Goal: Task Accomplishment & Management: Manage account settings

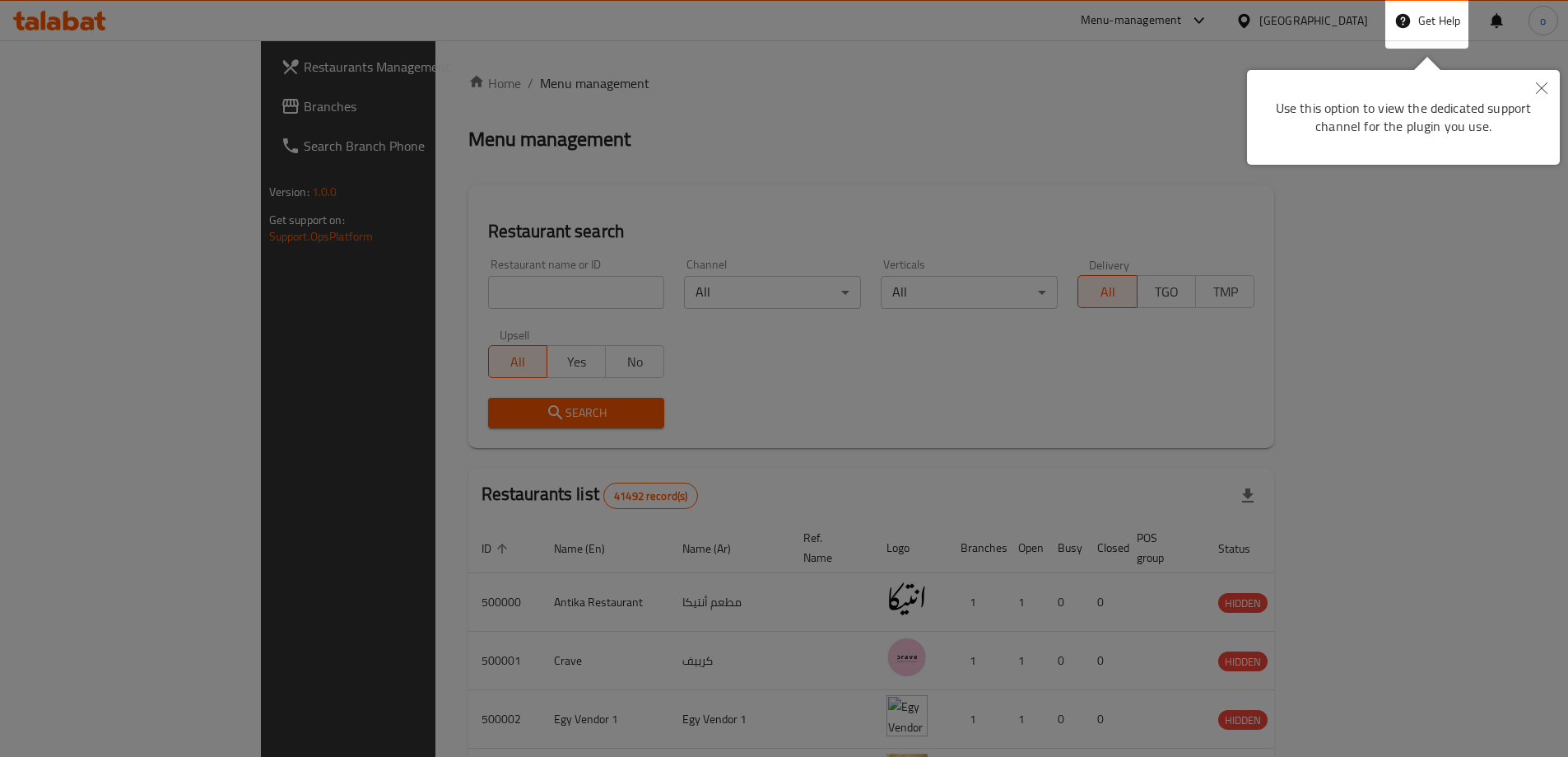
click at [1223, 126] on div at bounding box center [784, 658] width 1568 height 1317
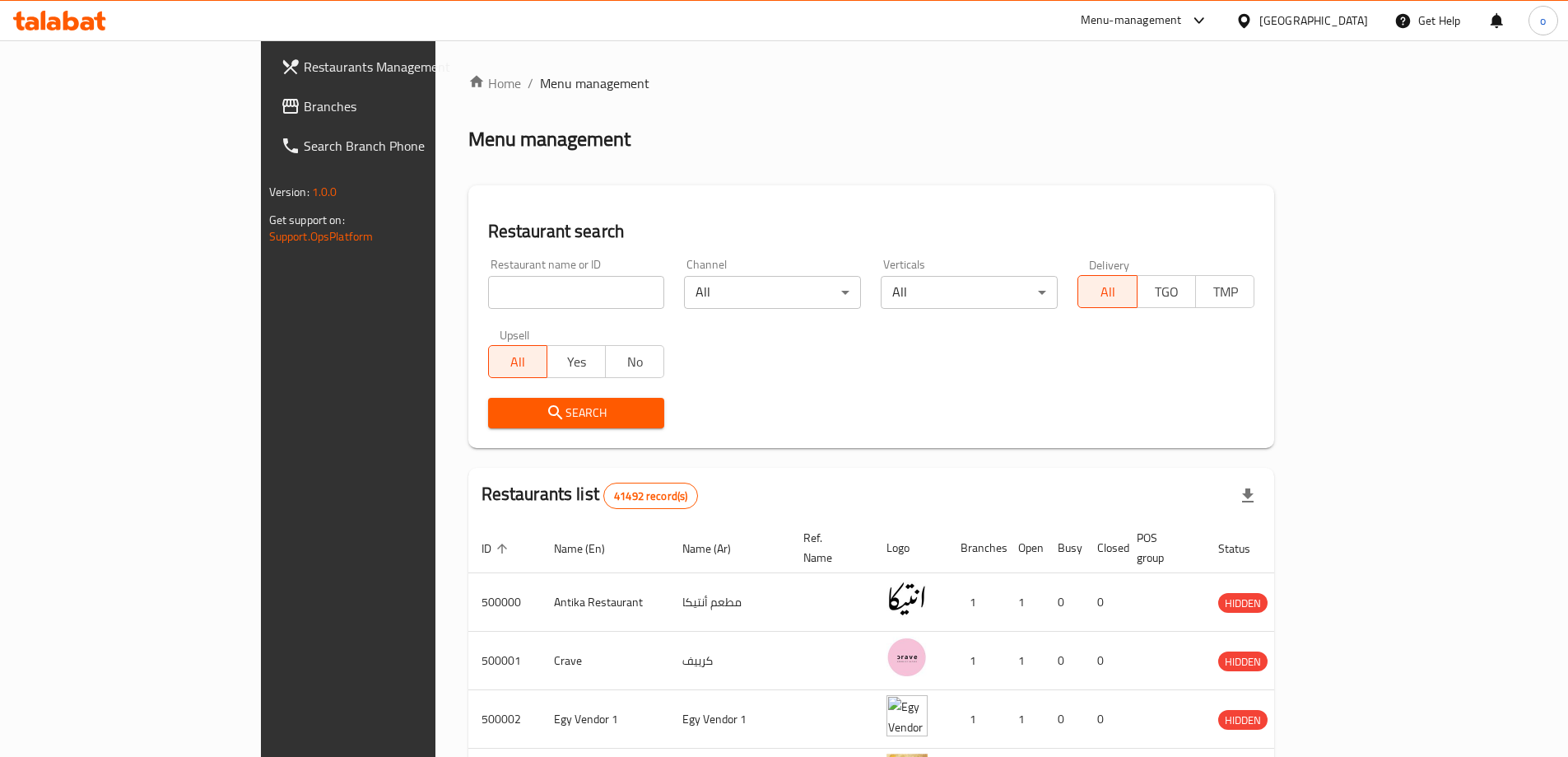
click at [489, 281] on input "search" at bounding box center [577, 292] width 177 height 33
paste input "780668"
type input "780668"
click at [1370, 23] on div "Egypt" at bounding box center [1302, 20] width 159 height 40
click at [1343, 4] on div "Egypt" at bounding box center [1302, 20] width 159 height 40
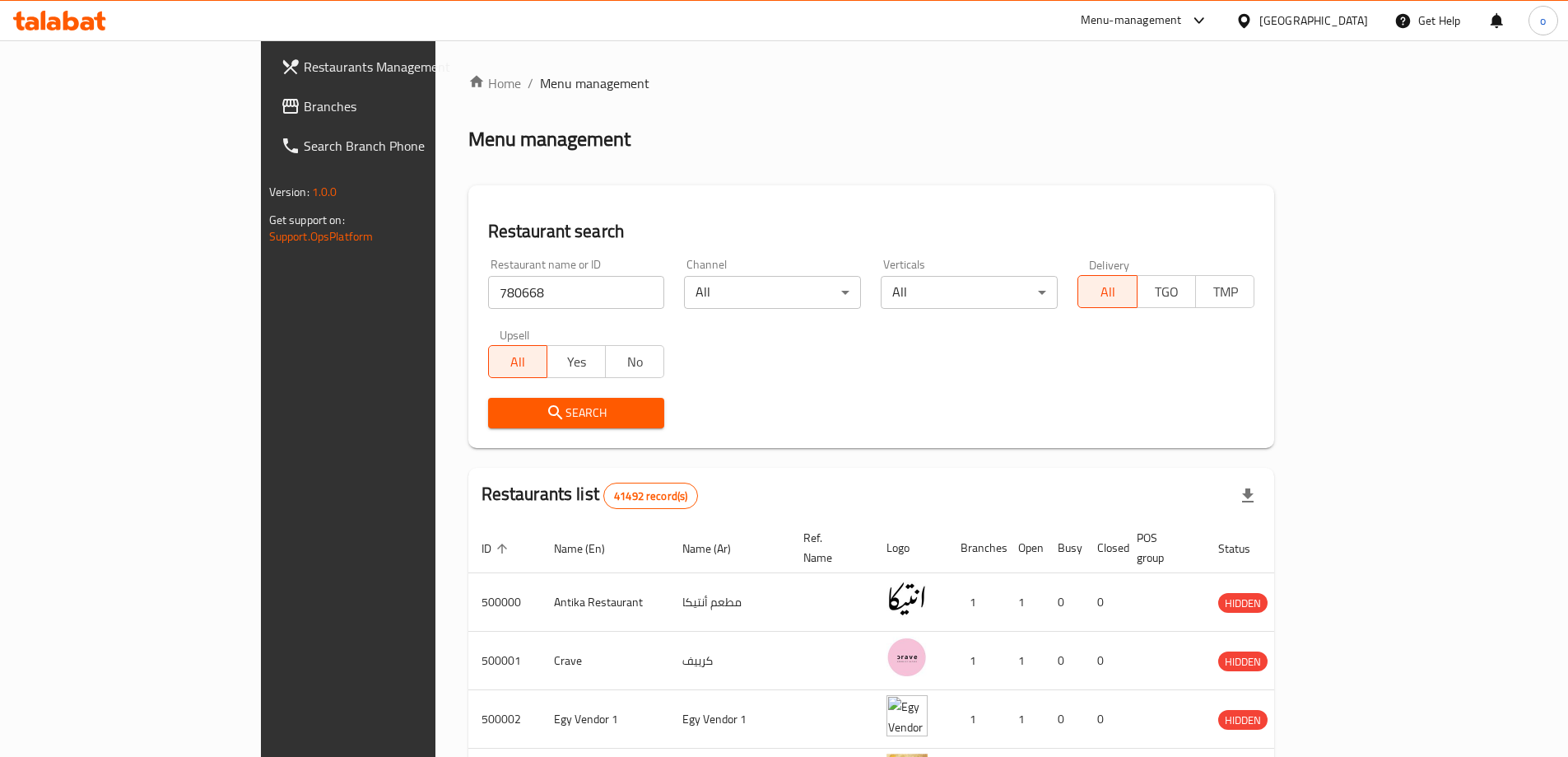
click at [1259, 17] on div at bounding box center [1247, 20] width 24 height 19
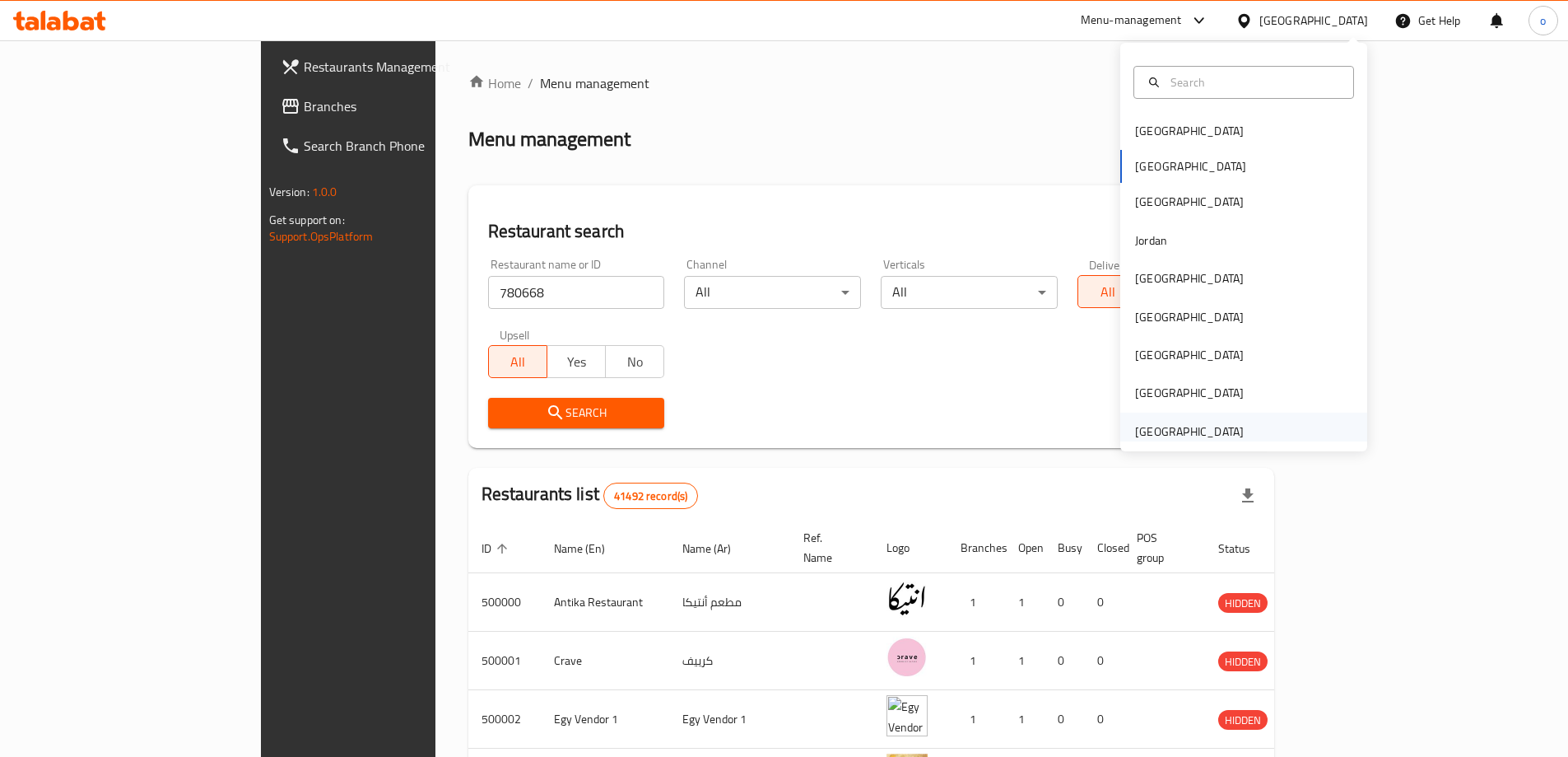
click at [1157, 427] on div "[GEOGRAPHIC_DATA]" at bounding box center [1189, 431] width 108 height 19
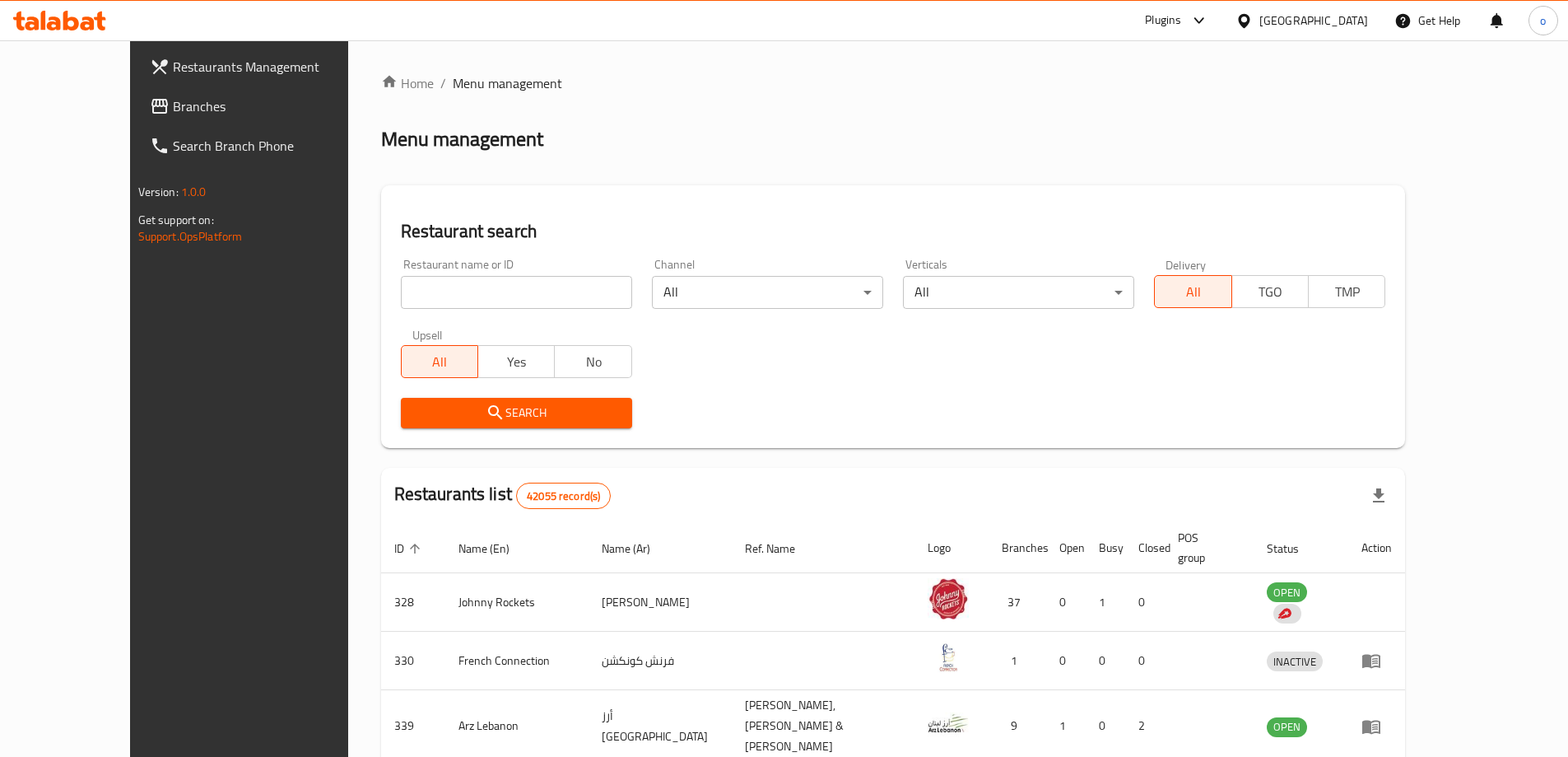
click at [401, 291] on input "search" at bounding box center [517, 292] width 231 height 33
paste input "780668"
type input "780668"
click button "Search" at bounding box center [517, 413] width 231 height 31
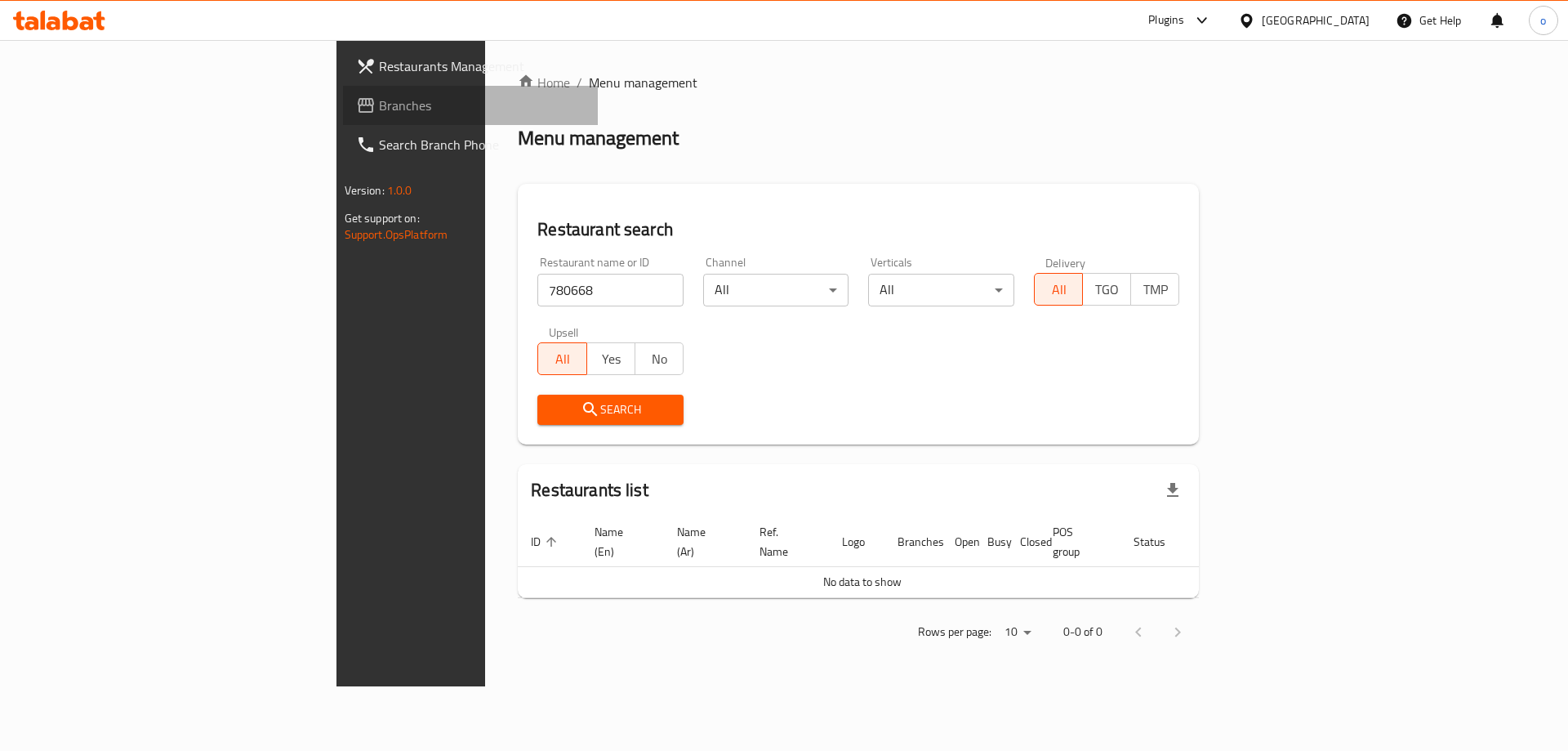
click at [343, 92] on link "Branches" at bounding box center [471, 105] width 256 height 39
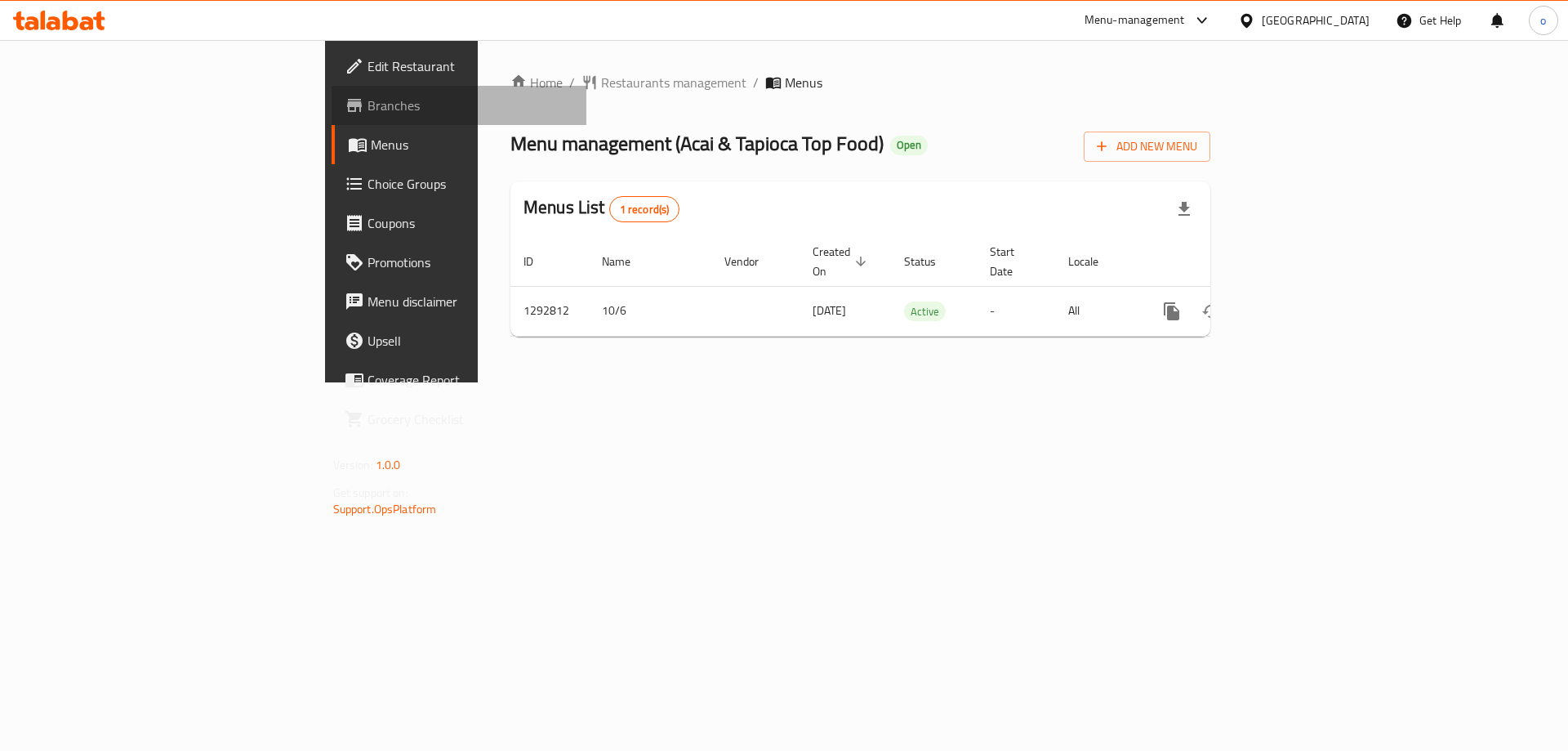
click at [368, 110] on span "Branches" at bounding box center [471, 105] width 206 height 19
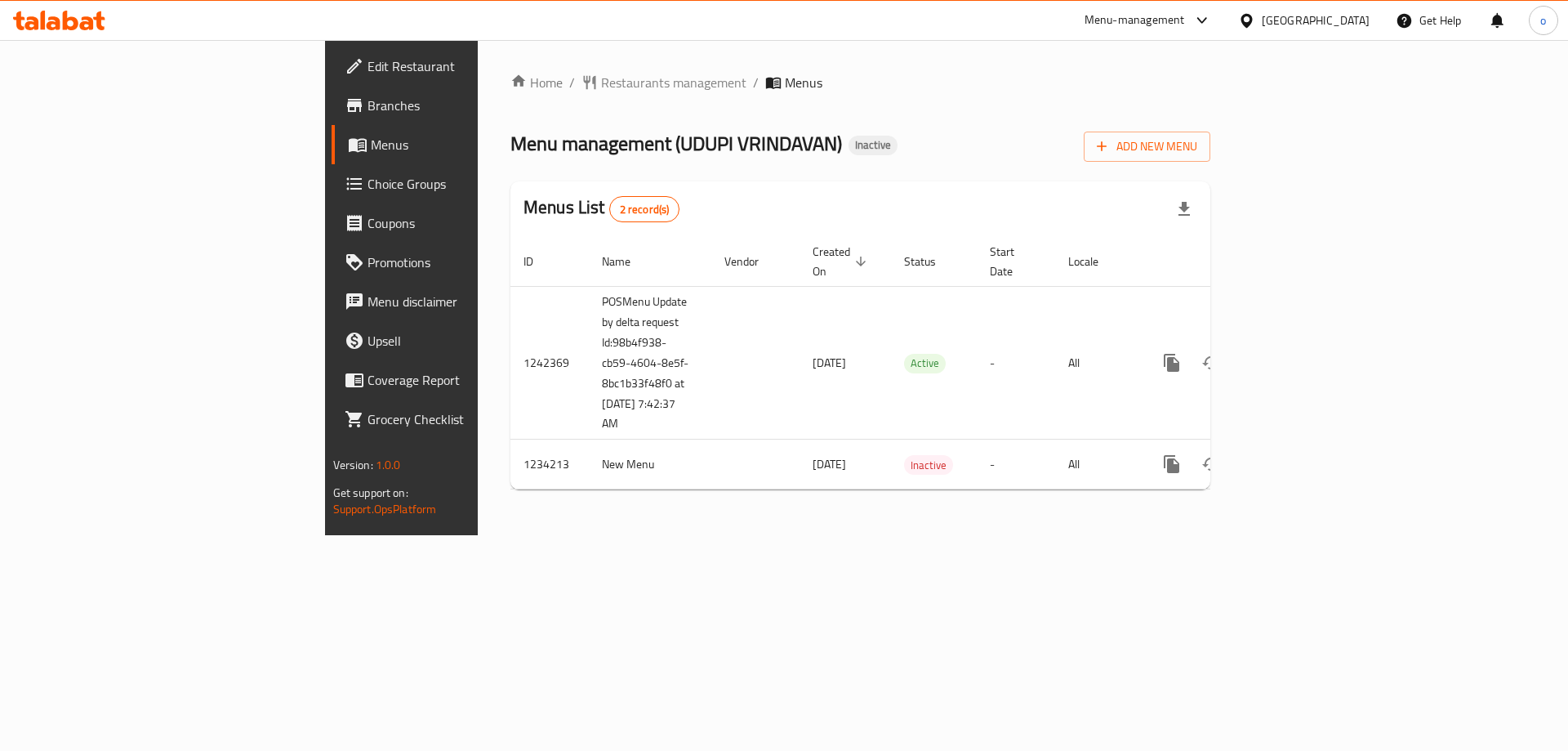
click at [368, 99] on span "Branches" at bounding box center [471, 105] width 206 height 19
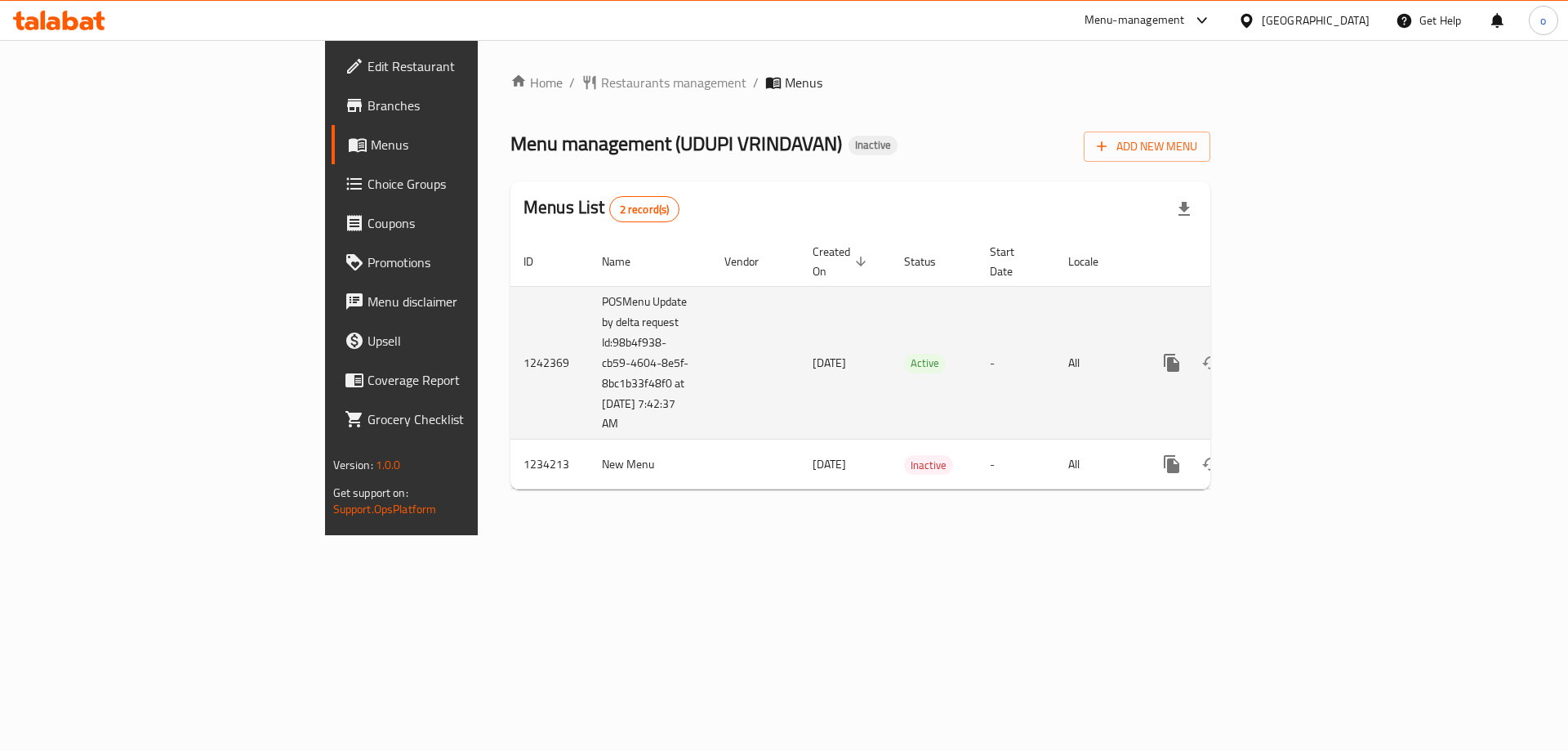
drag, startPoint x: 384, startPoint y: 284, endPoint x: 460, endPoint y: 404, distance: 142.0
click at [589, 404] on td "POSMenu Update by delta request Id:98b4f938-cb59-4604-8e5f-8bc1b33f48f0 at [DAT…" at bounding box center [650, 362] width 122 height 153
click at [589, 286] on td "POSMenu Update by delta request Id:98b4f938-cb59-4604-8e5f-8bc1b33f48f0 at [DAT…" at bounding box center [650, 362] width 122 height 153
drag, startPoint x: 383, startPoint y: 278, endPoint x: 404, endPoint y: 284, distance: 21.8
click at [589, 286] on td "POSMenu Update by delta request Id:98b4f938-cb59-4604-8e5f-8bc1b33f48f0 at [DAT…" at bounding box center [650, 362] width 122 height 153
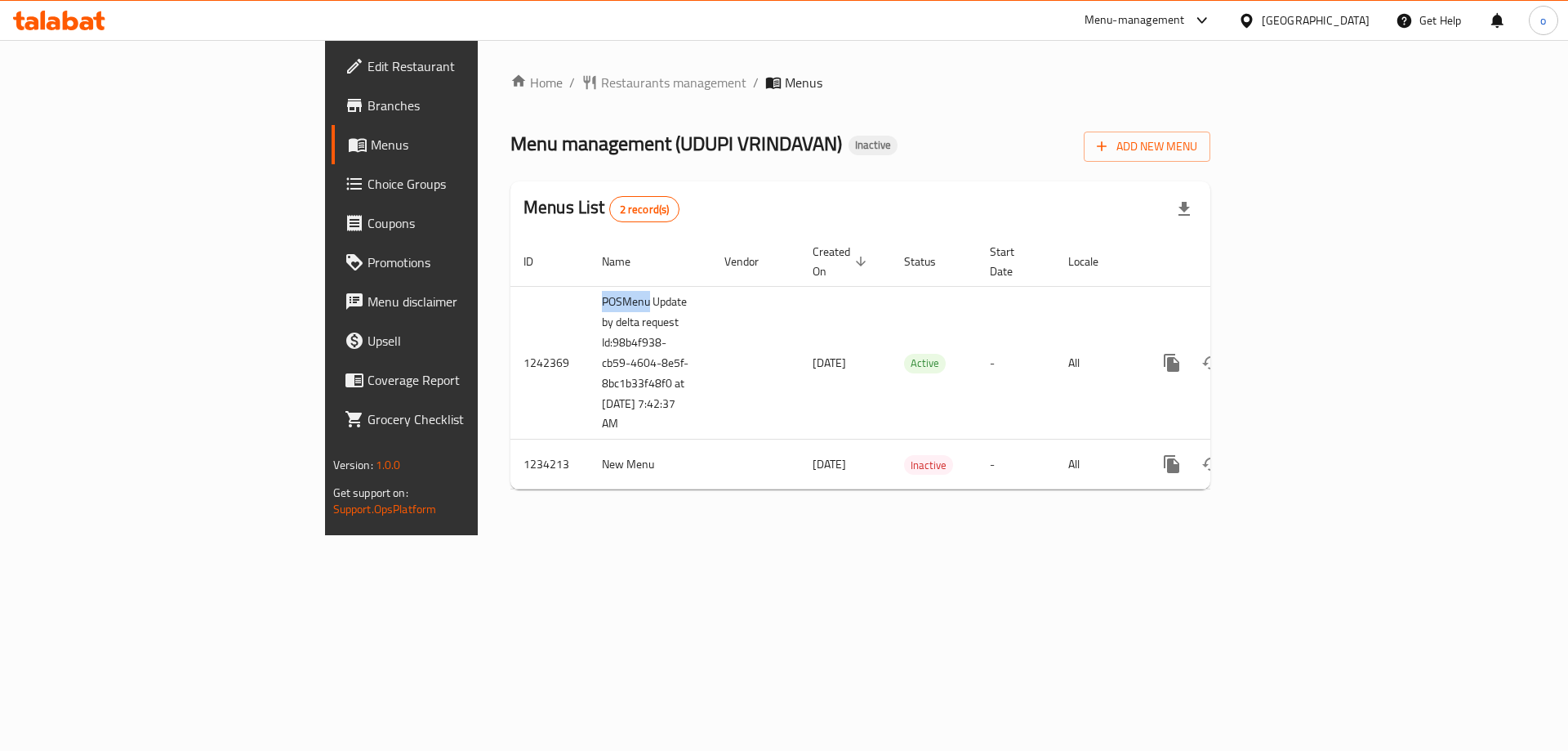
drag, startPoint x: 10, startPoint y: 31, endPoint x: 123, endPoint y: 102, distance: 133.5
click at [368, 102] on span "Branches" at bounding box center [471, 105] width 206 height 19
click at [792, 535] on div "Home / Restaurants management / Menus Menu management ( UDUPI VRINDAVAN ) Inact…" at bounding box center [860, 288] width 766 height 495
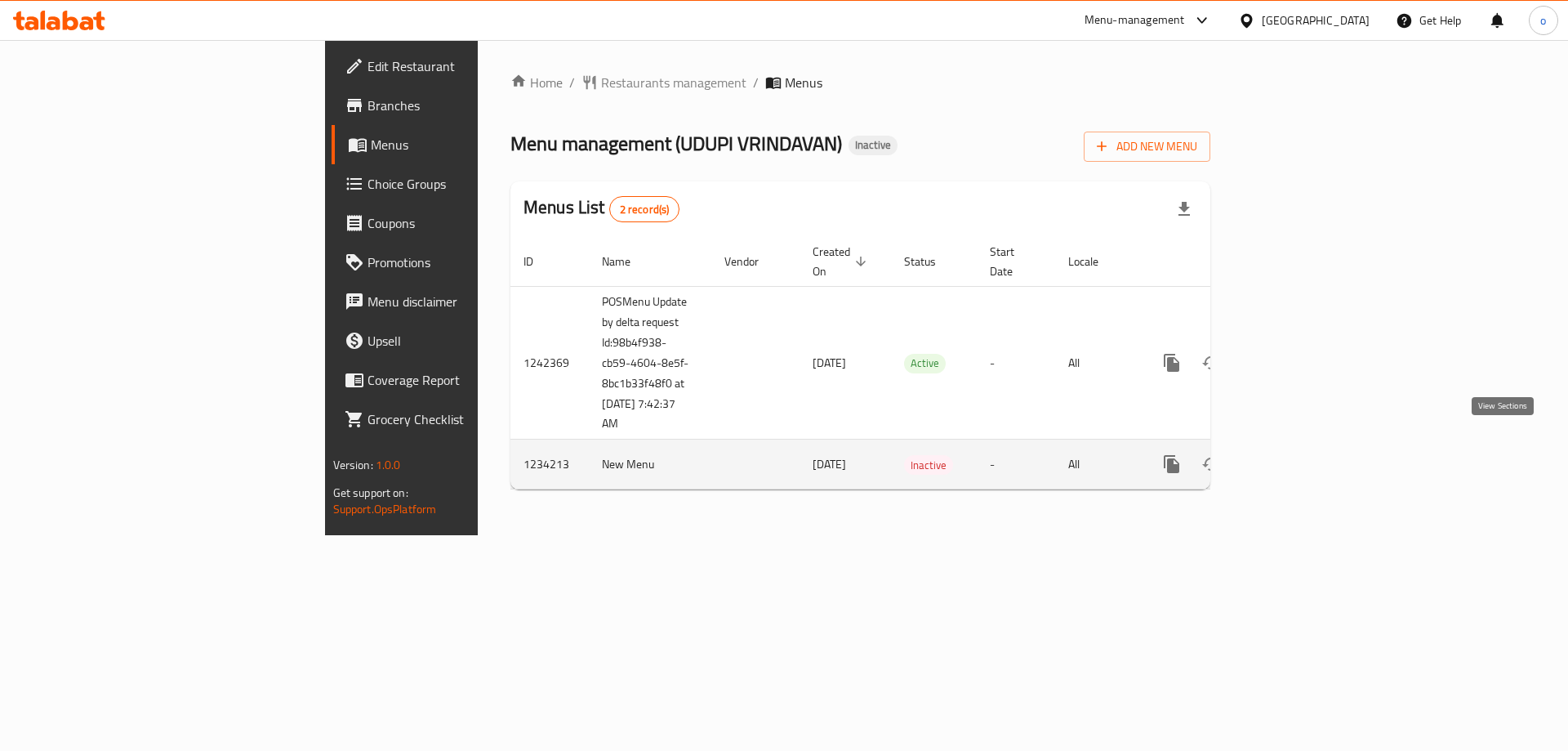
click at [1299, 454] on icon "enhanced table" at bounding box center [1290, 464] width 19 height 19
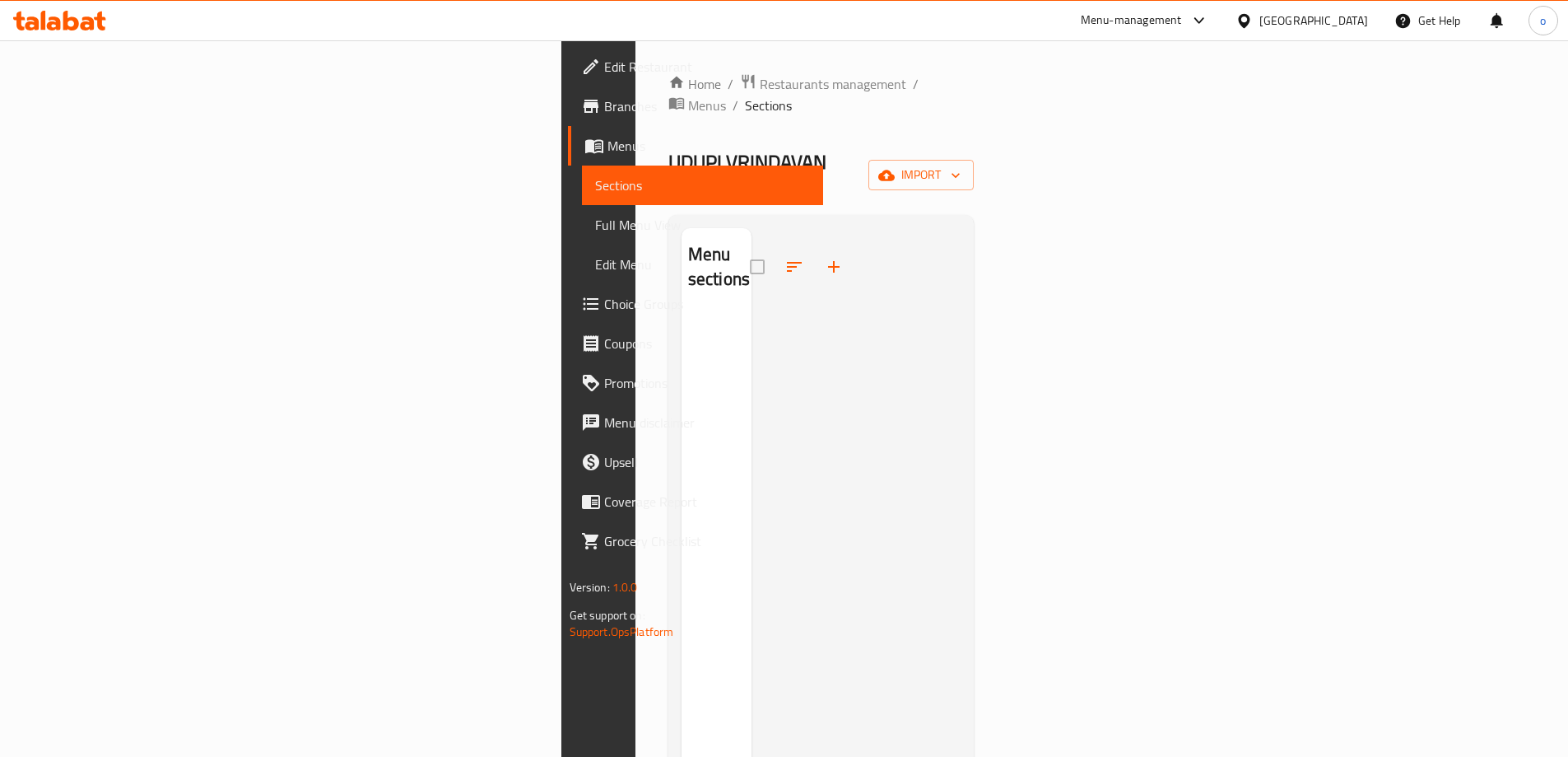
click at [595, 179] on span "Sections" at bounding box center [703, 185] width 215 height 19
click at [568, 157] on link "Menus" at bounding box center [695, 146] width 255 height 40
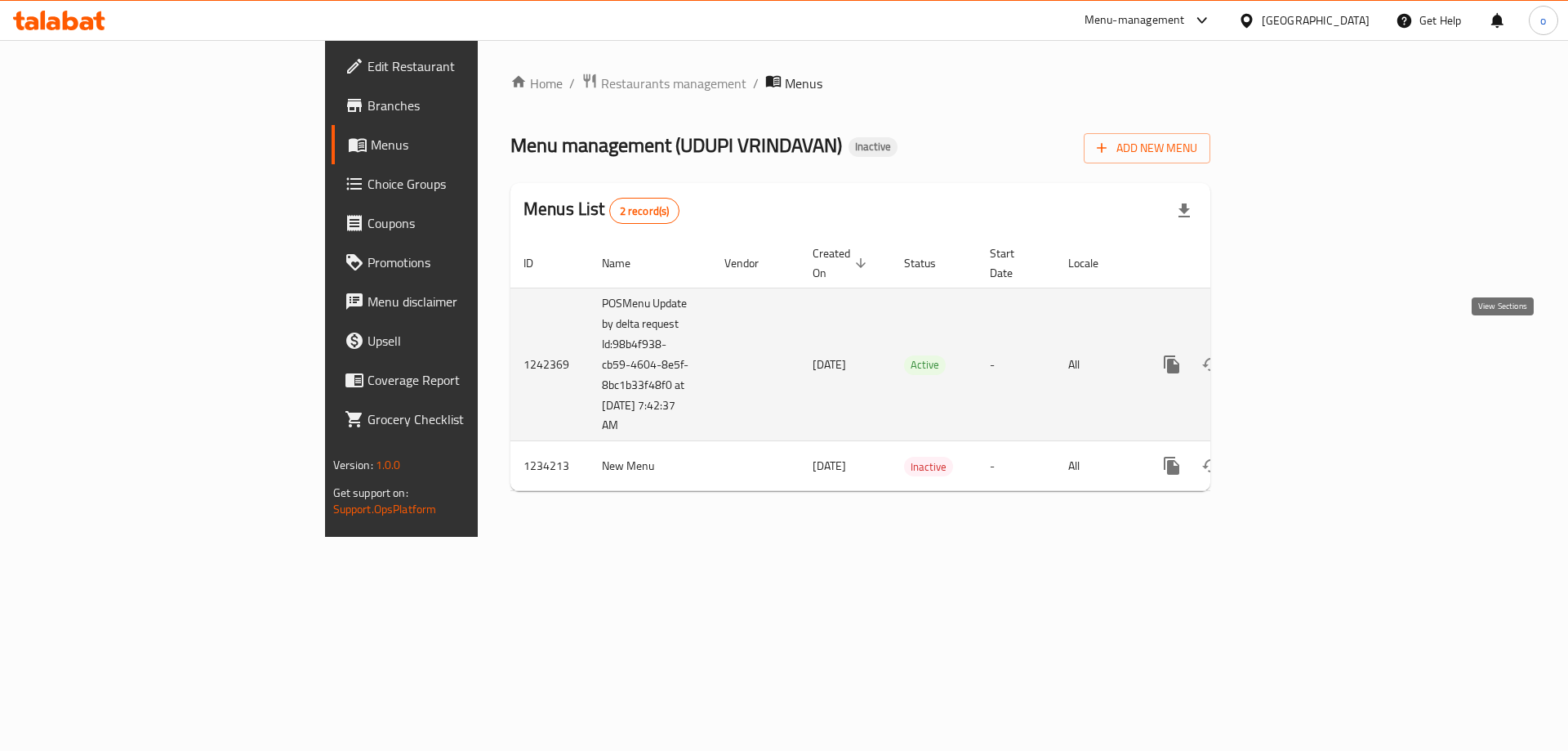
click at [1297, 357] on icon "enhanced table" at bounding box center [1290, 364] width 15 height 15
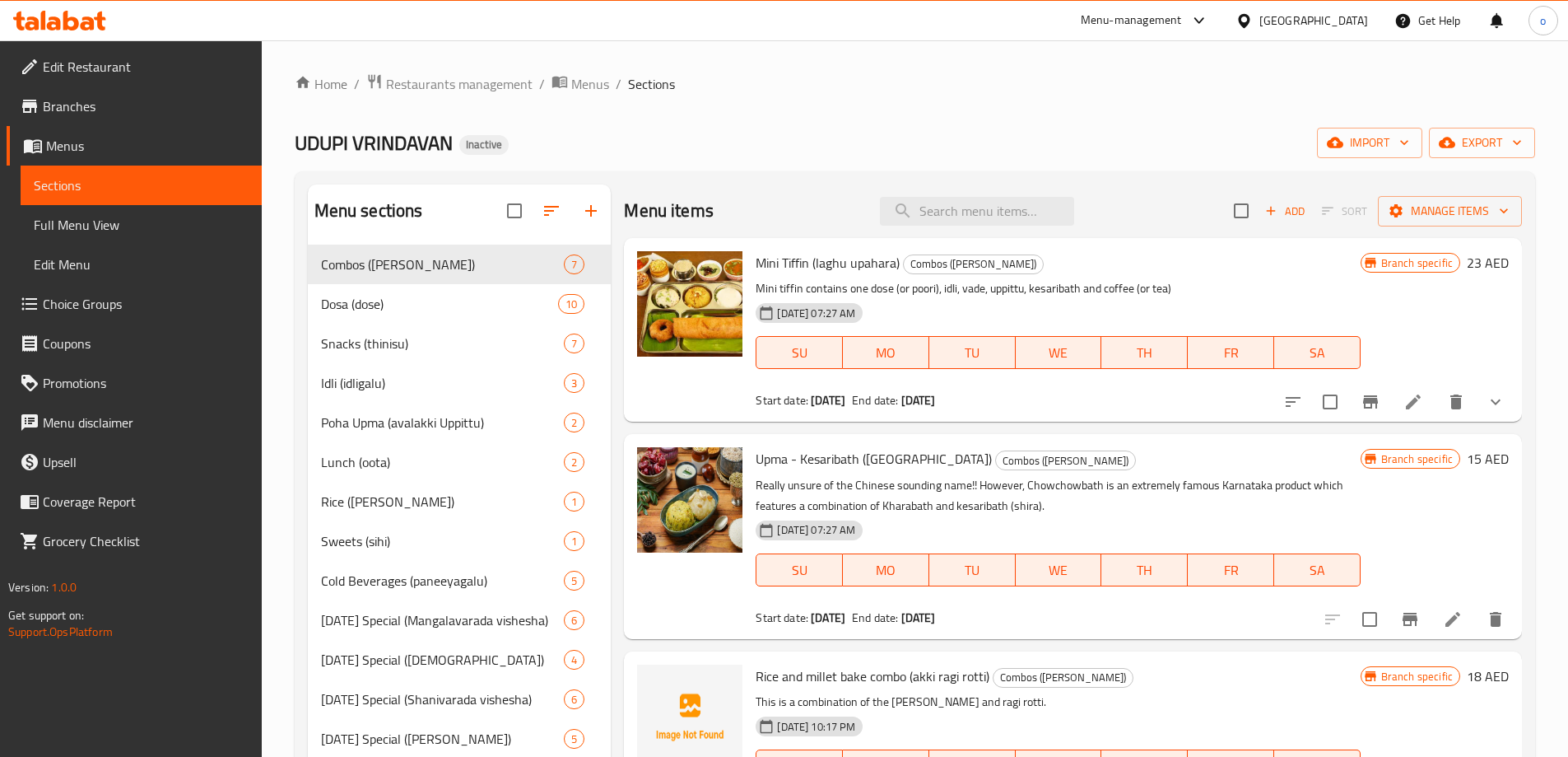
click at [49, 126] on link "Menus" at bounding box center [133, 146] width 255 height 40
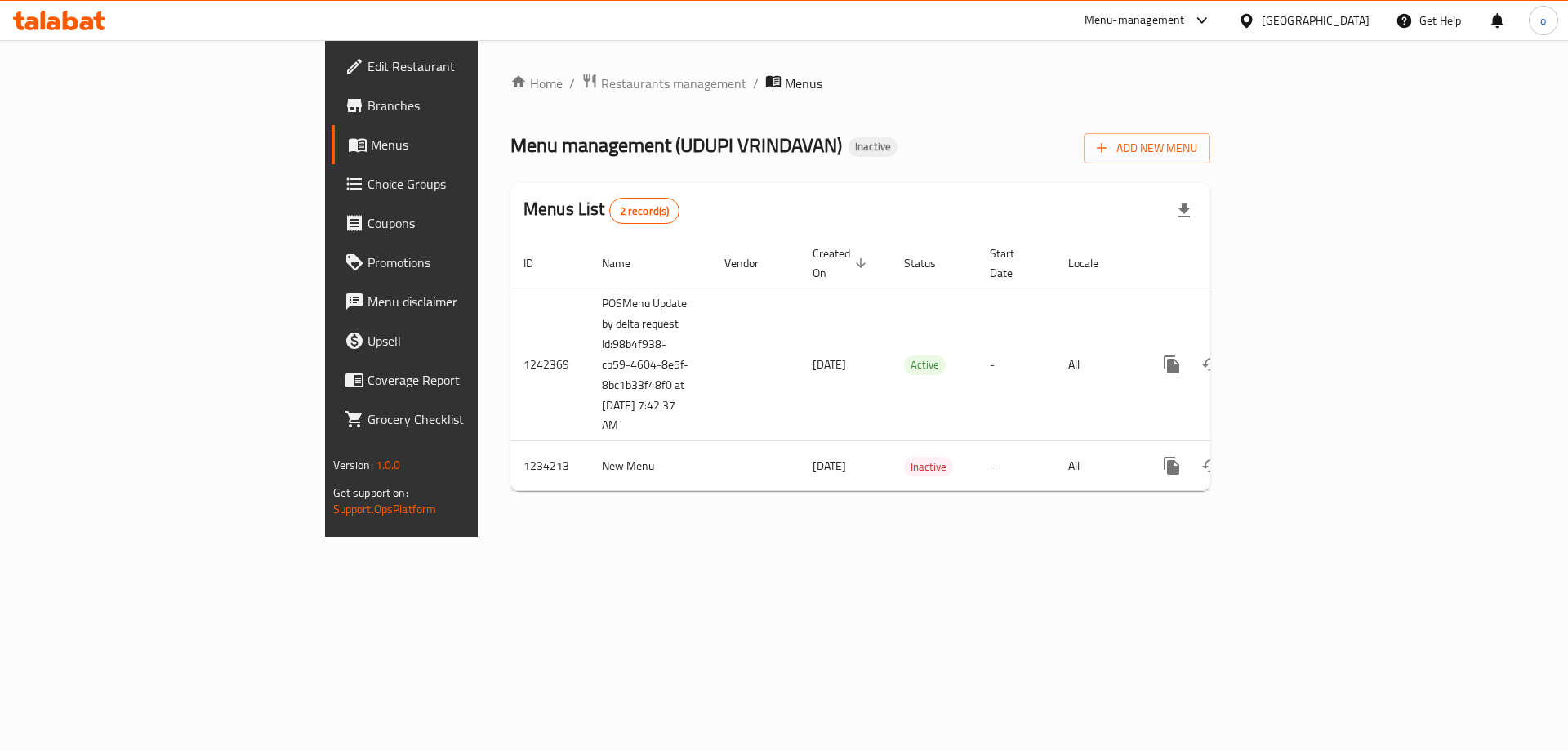
click at [368, 74] on span "Edit Restaurant" at bounding box center [471, 66] width 206 height 19
click at [368, 105] on span "Branches" at bounding box center [471, 105] width 206 height 19
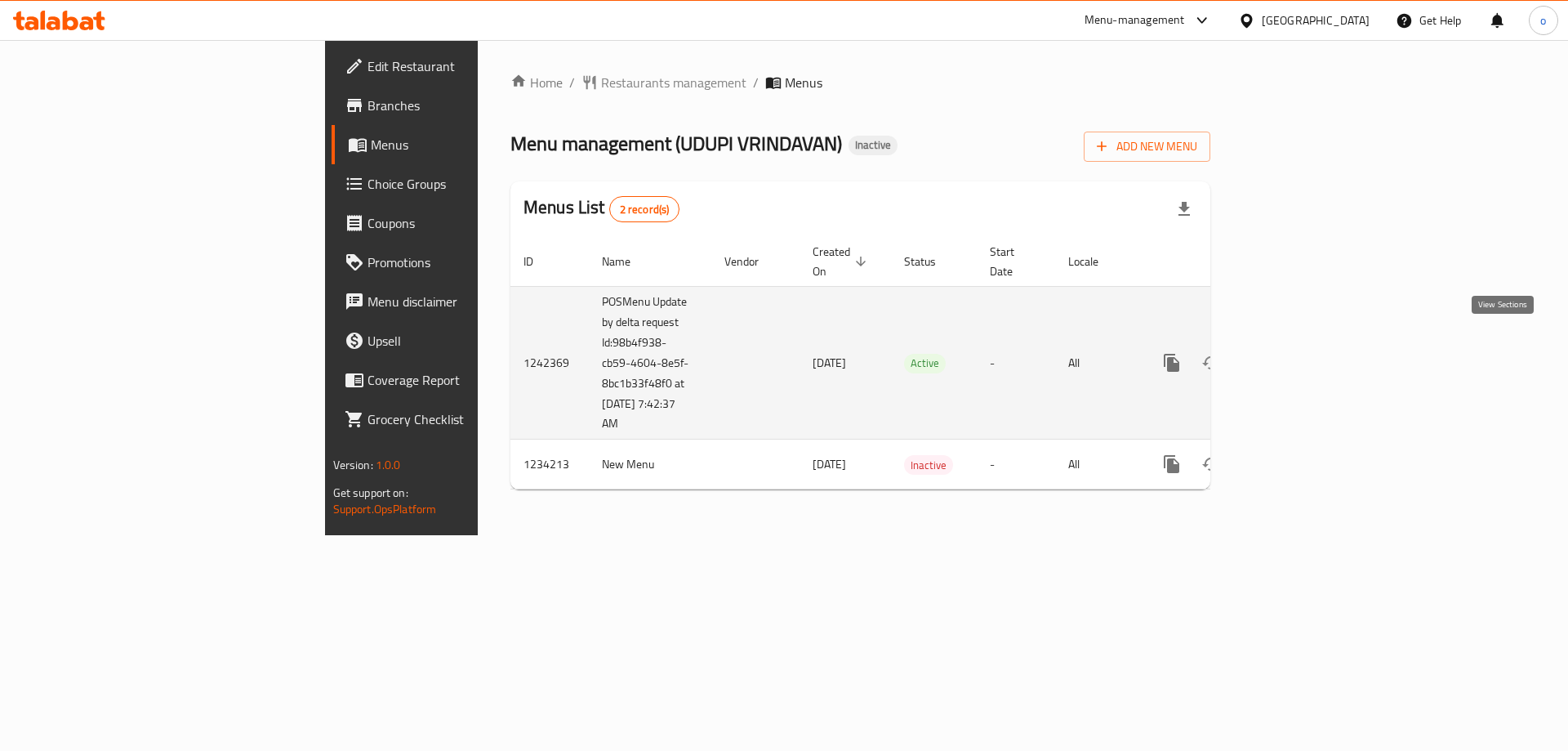
click at [1309, 360] on link "enhanced table" at bounding box center [1290, 362] width 39 height 39
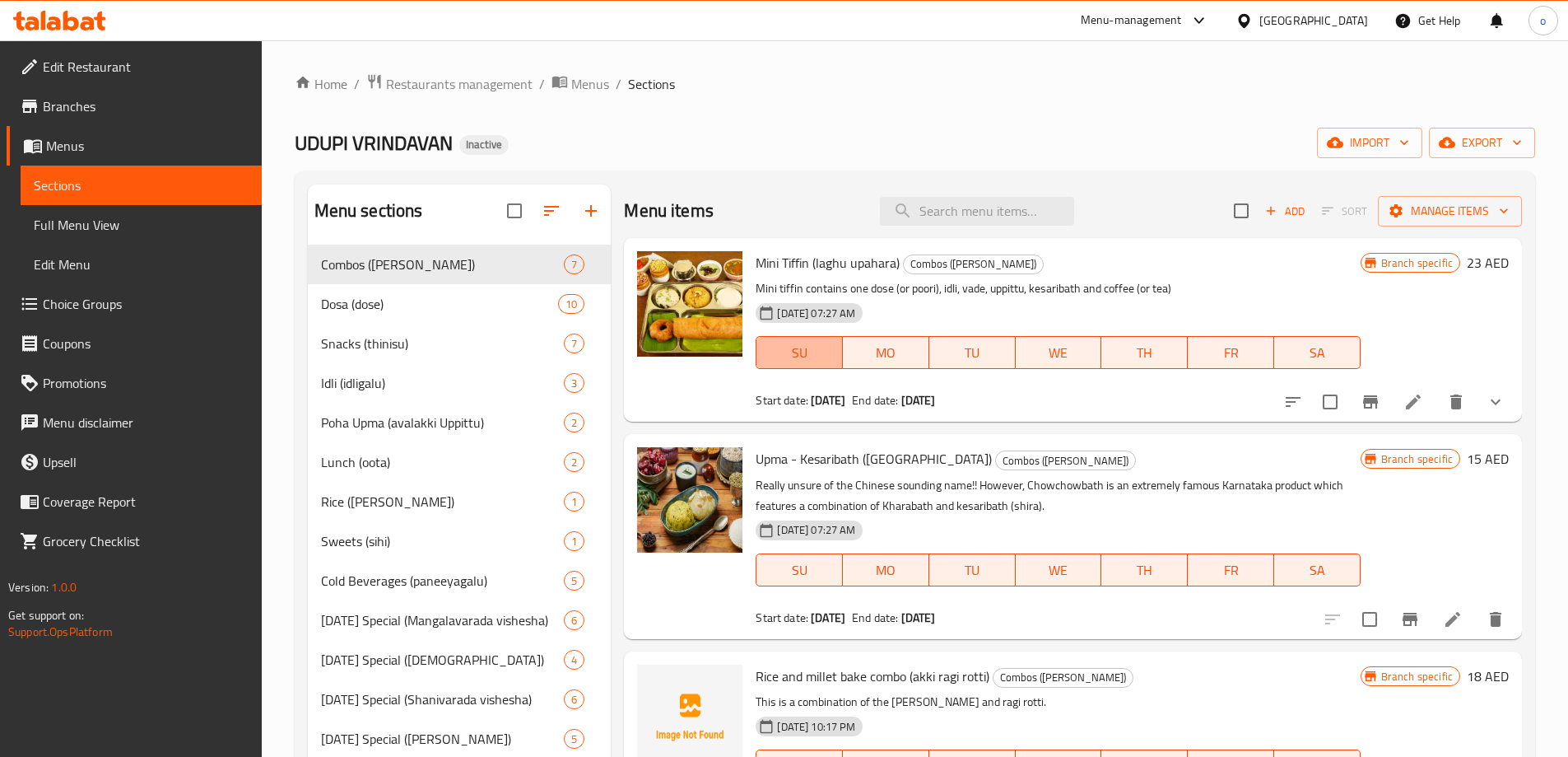
drag, startPoint x: 837, startPoint y: 368, endPoint x: 860, endPoint y: 350, distance: 29.2
drag, startPoint x: 860, startPoint y: 350, endPoint x: 848, endPoint y: 142, distance: 208.3
click at [848, 142] on div "UDUPI VRINDAVAN Inactive import export" at bounding box center [915, 143] width 1241 height 31
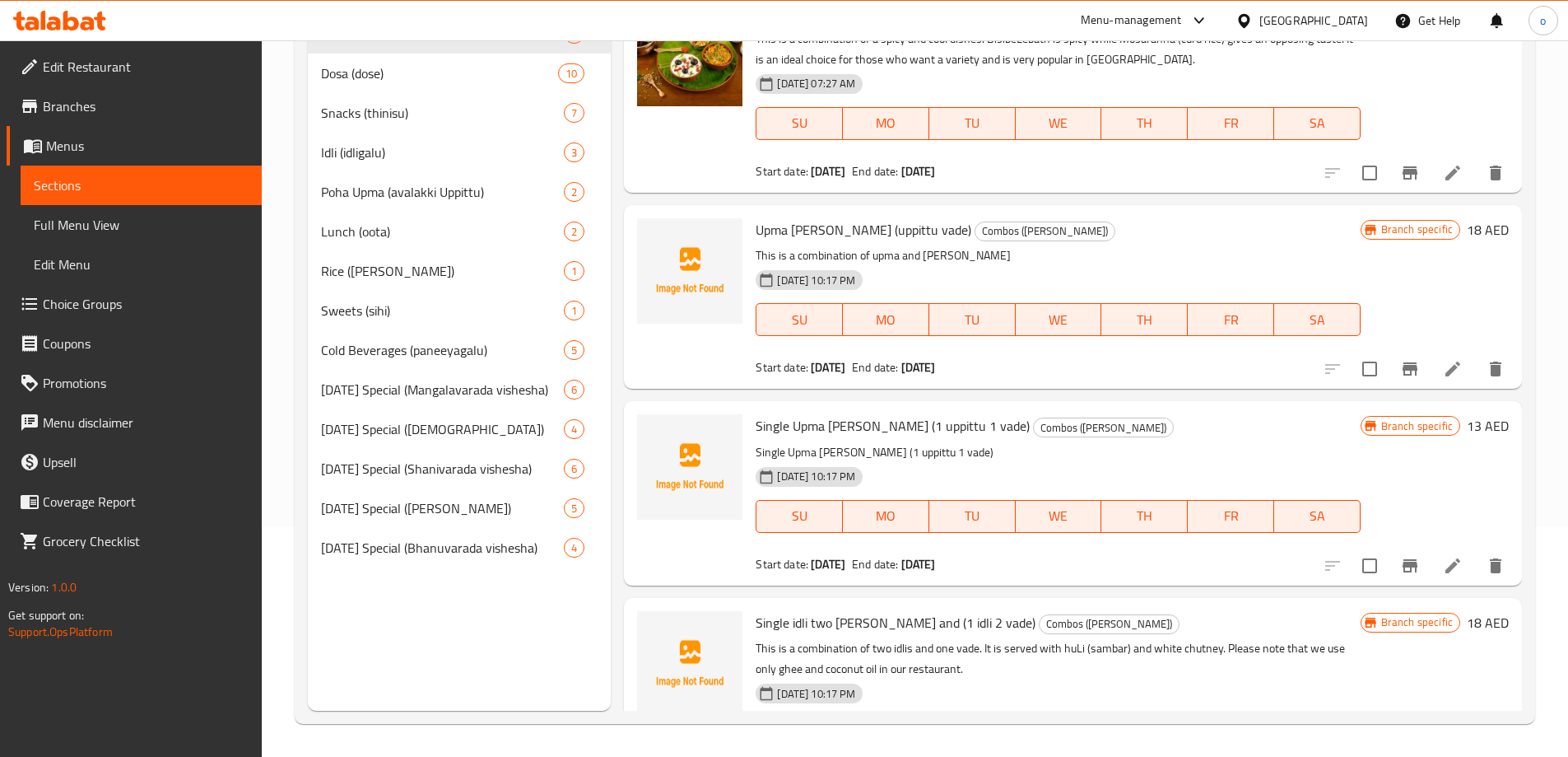
scroll to position [474, 0]
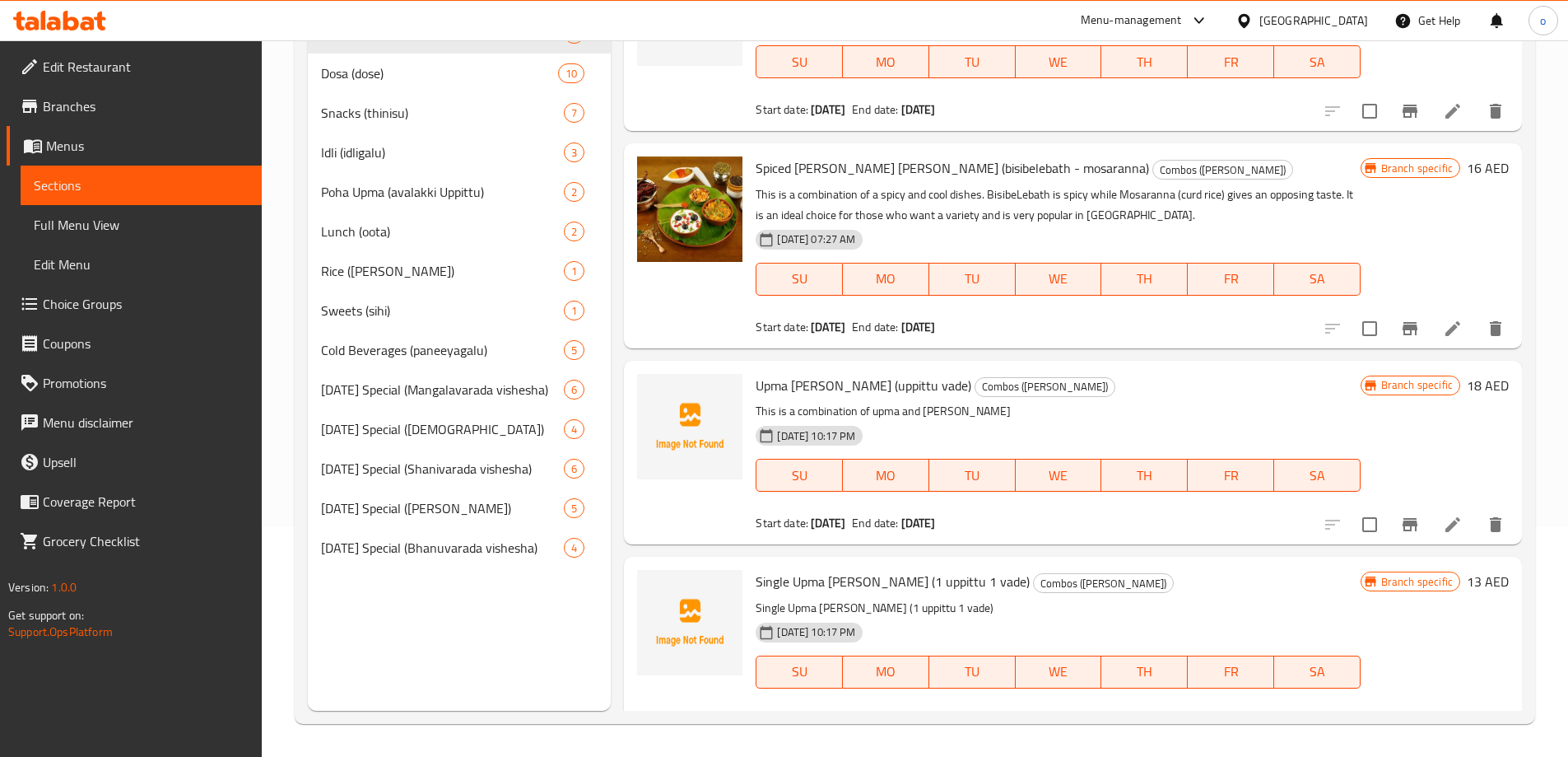
drag, startPoint x: 828, startPoint y: 349, endPoint x: 466, endPoint y: 598, distance: 439.4
click at [476, 601] on div "Menu sections Combos (jodi) 7 Dosa (dose) 10 Snacks (thinisu) 7 Idli (idligalu)…" at bounding box center [459, 333] width 303 height 757
click at [89, 75] on span "Edit Restaurant" at bounding box center [146, 66] width 205 height 19
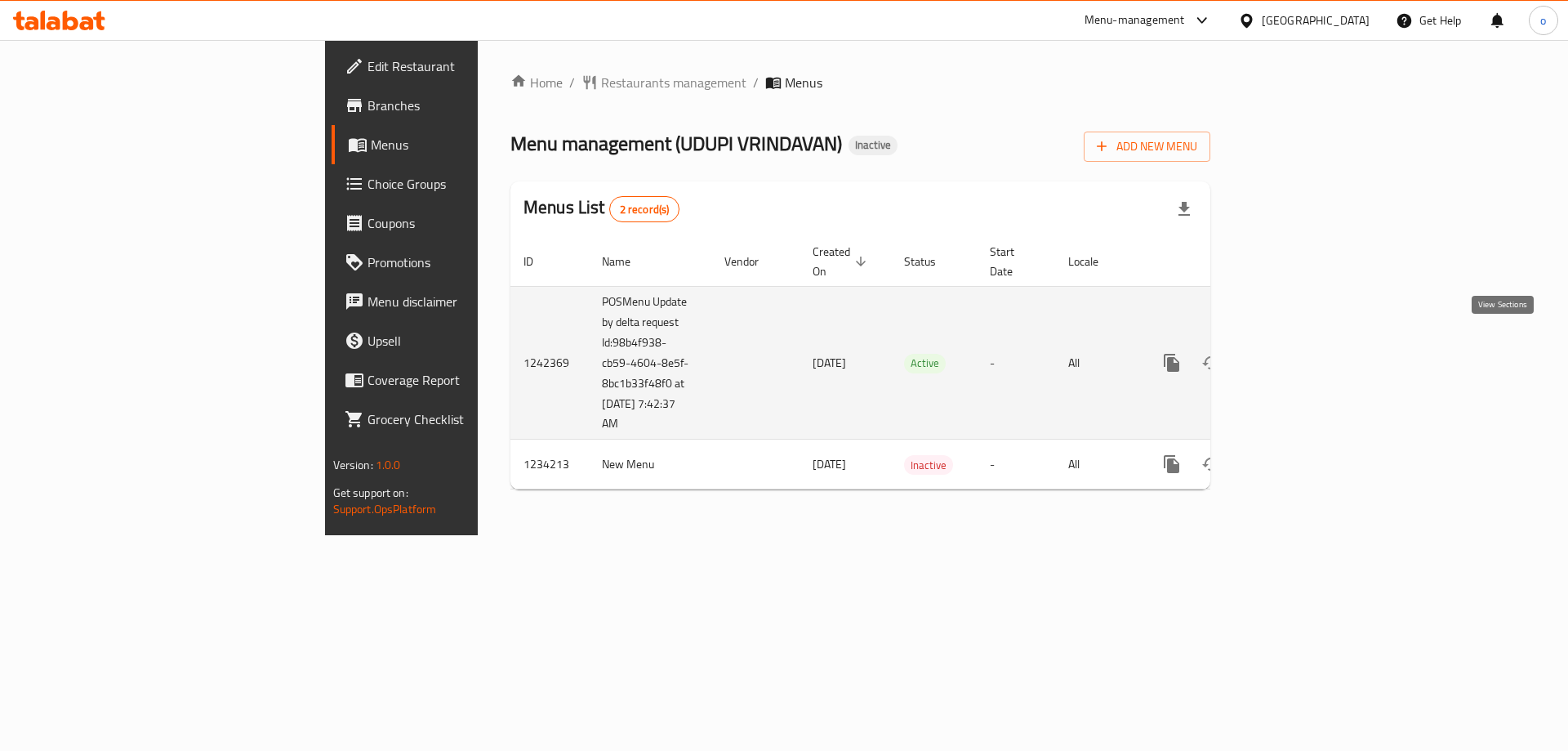
click at [1299, 353] on icon "enhanced table" at bounding box center [1290, 362] width 19 height 19
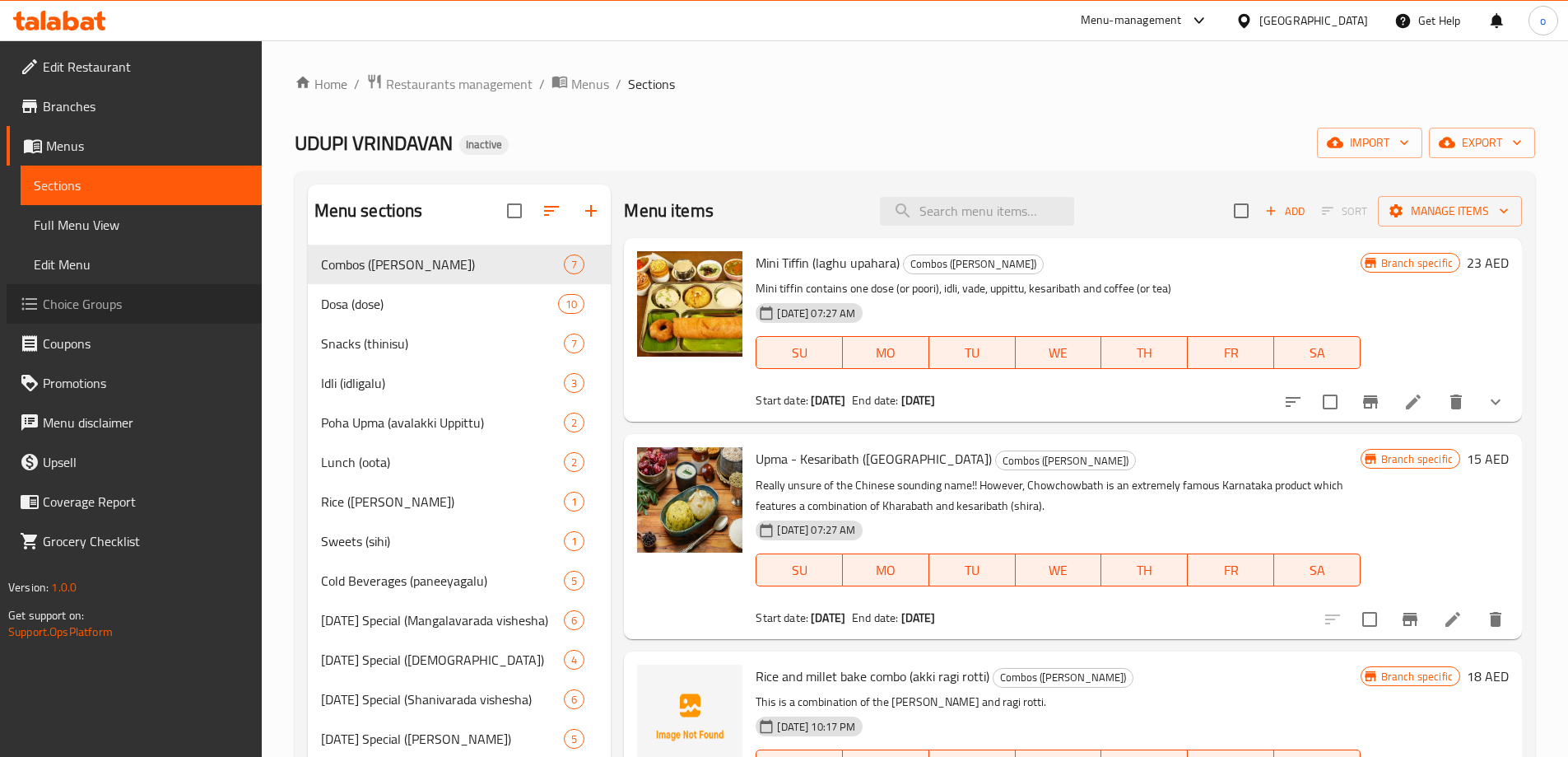
click at [79, 314] on span "Choice Groups" at bounding box center [146, 304] width 205 height 19
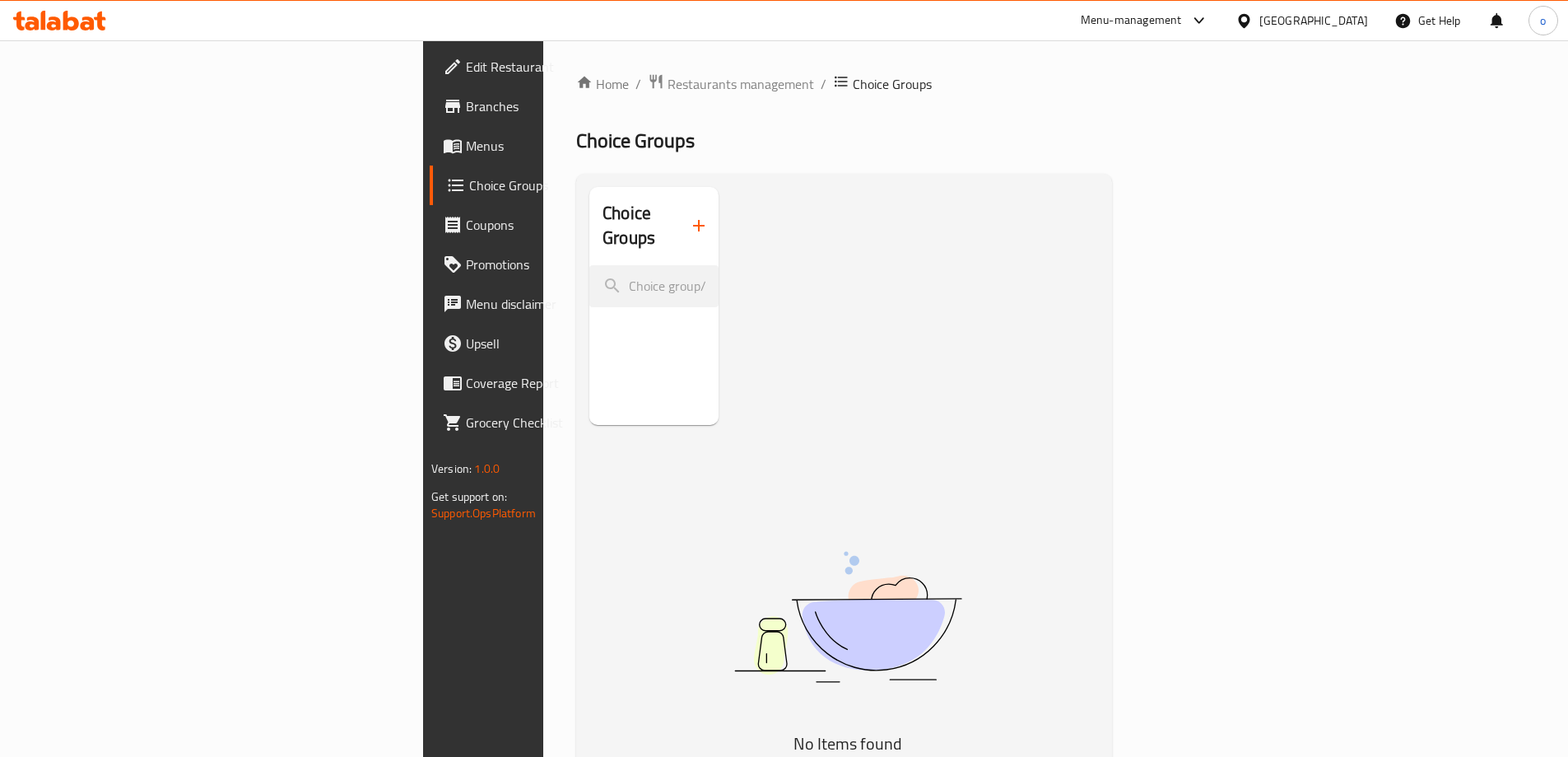
click at [466, 65] on span "Edit Restaurant" at bounding box center [568, 66] width 205 height 19
